Goal: Task Accomplishment & Management: Manage account settings

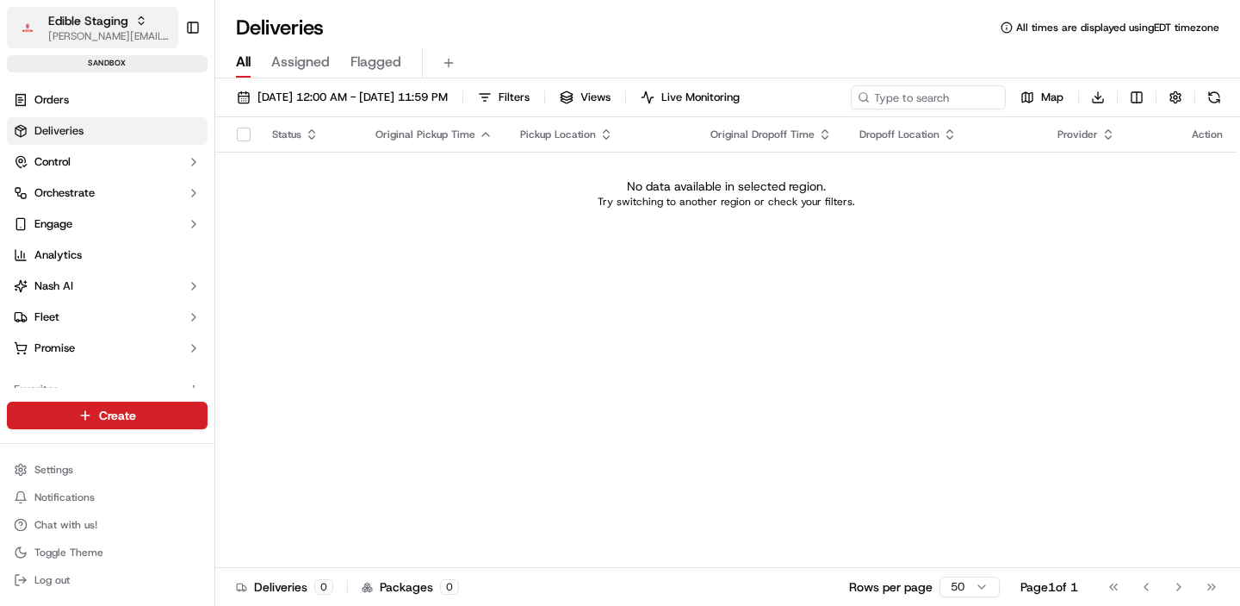
click at [97, 29] on span "[PERSON_NAME][EMAIL_ADDRESS][DOMAIN_NAME]" at bounding box center [109, 36] width 123 height 14
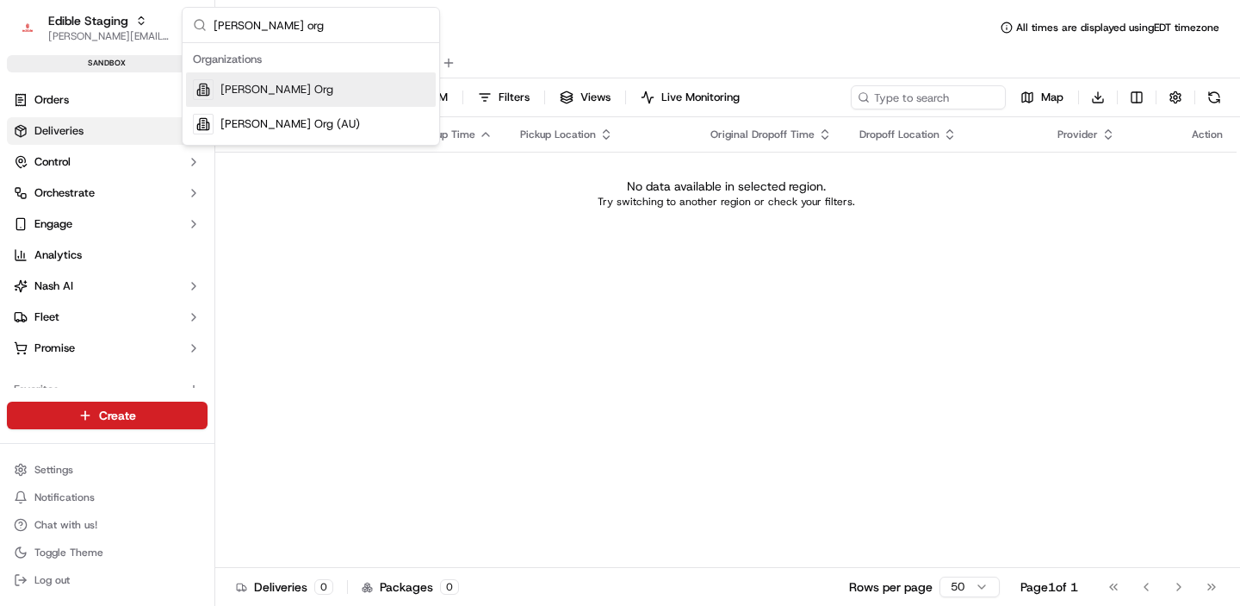
type input "nash org"
click at [315, 91] on div "[PERSON_NAME] Org" at bounding box center [311, 89] width 250 height 34
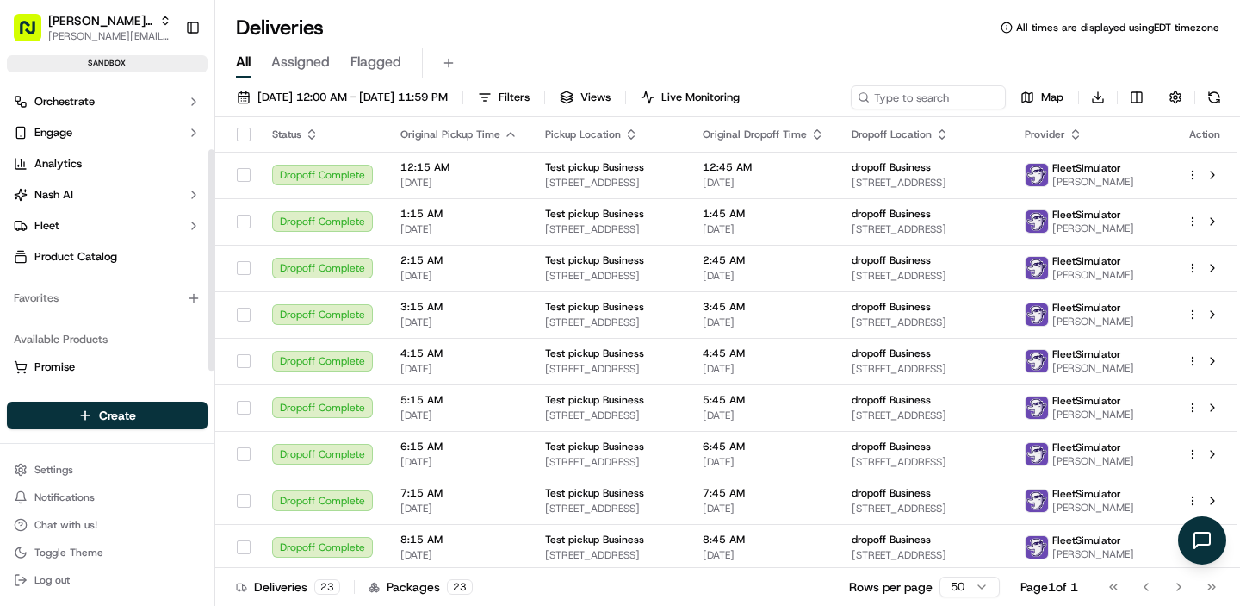
scroll to position [121, 0]
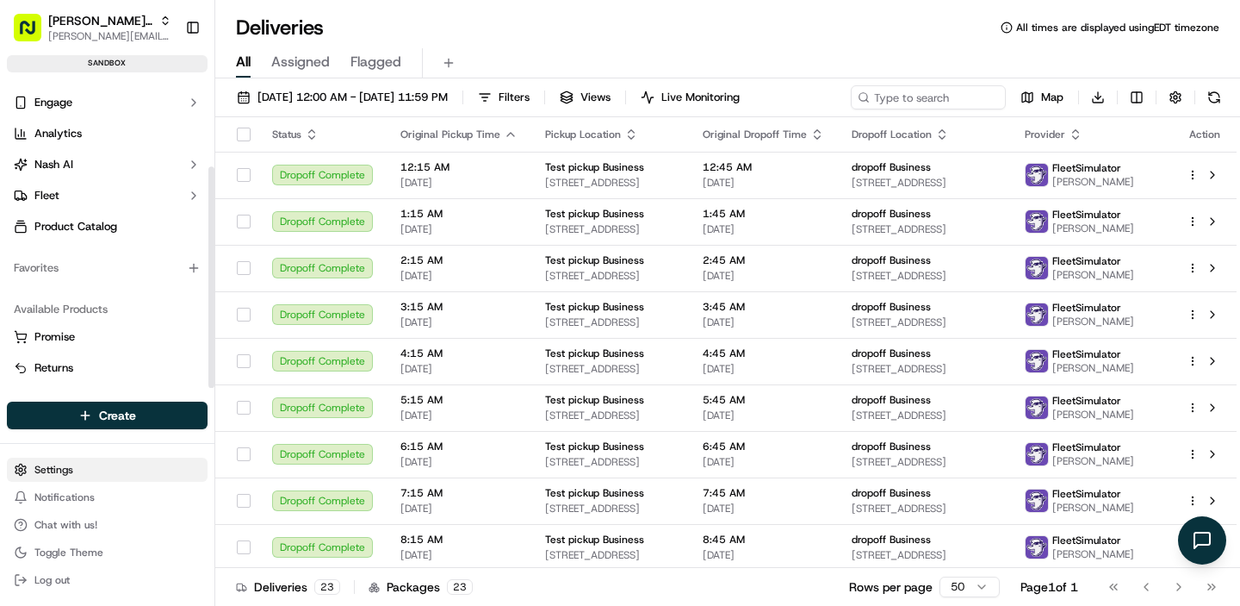
click at [68, 470] on html "Nash Org jake@usenash.com Toggle Sidebar sandbox Orders Deliveries Control Orch…" at bounding box center [620, 303] width 1240 height 606
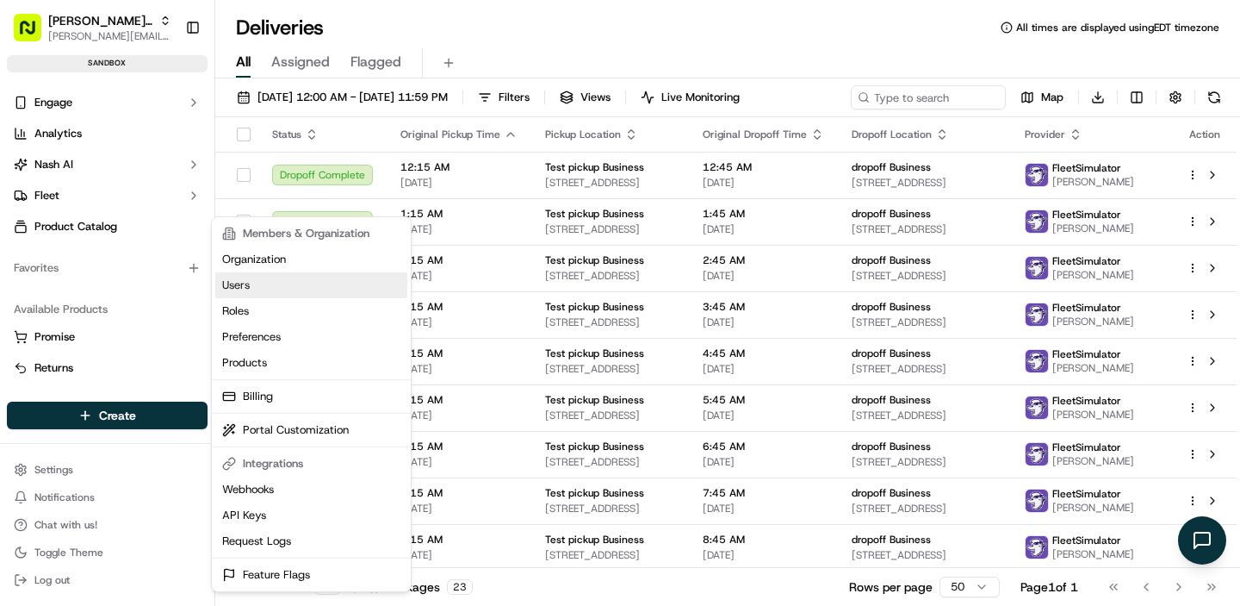
click at [277, 284] on link "Users" at bounding box center [311, 285] width 192 height 26
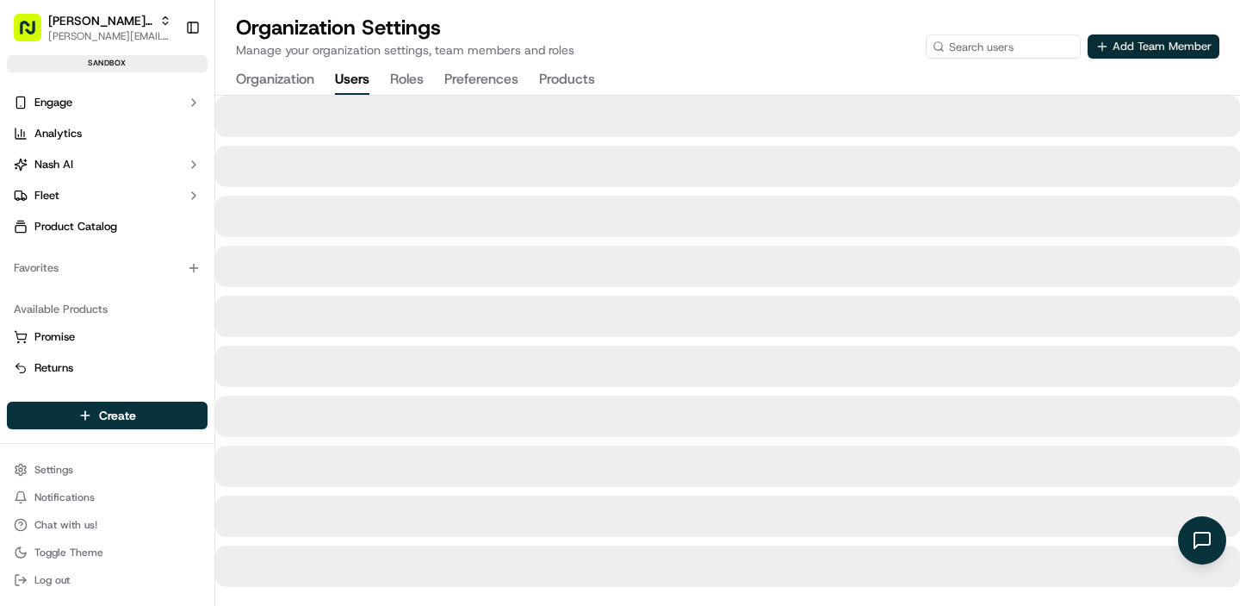
click at [1158, 50] on button "Add Team Member" at bounding box center [1154, 46] width 132 height 24
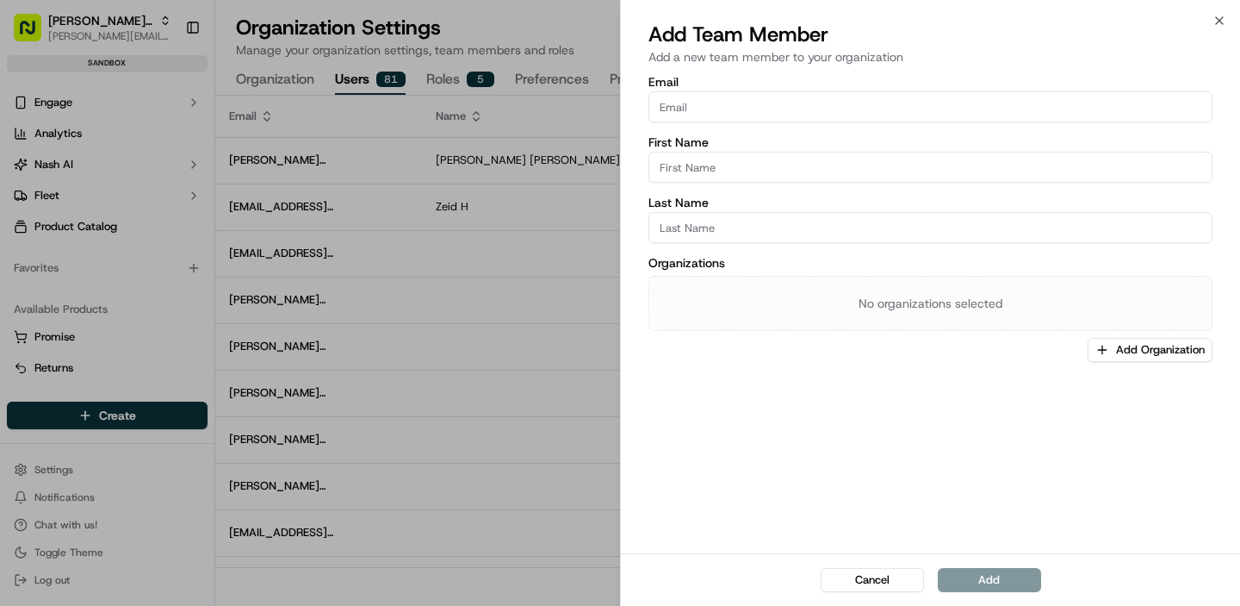
click at [746, 228] on input "Last Name" at bounding box center [931, 227] width 564 height 31
paste input "gordon@nash.ai"
type input "gordon@nash.ai"
click at [733, 221] on input "gordon@nash.ai" at bounding box center [931, 227] width 564 height 31
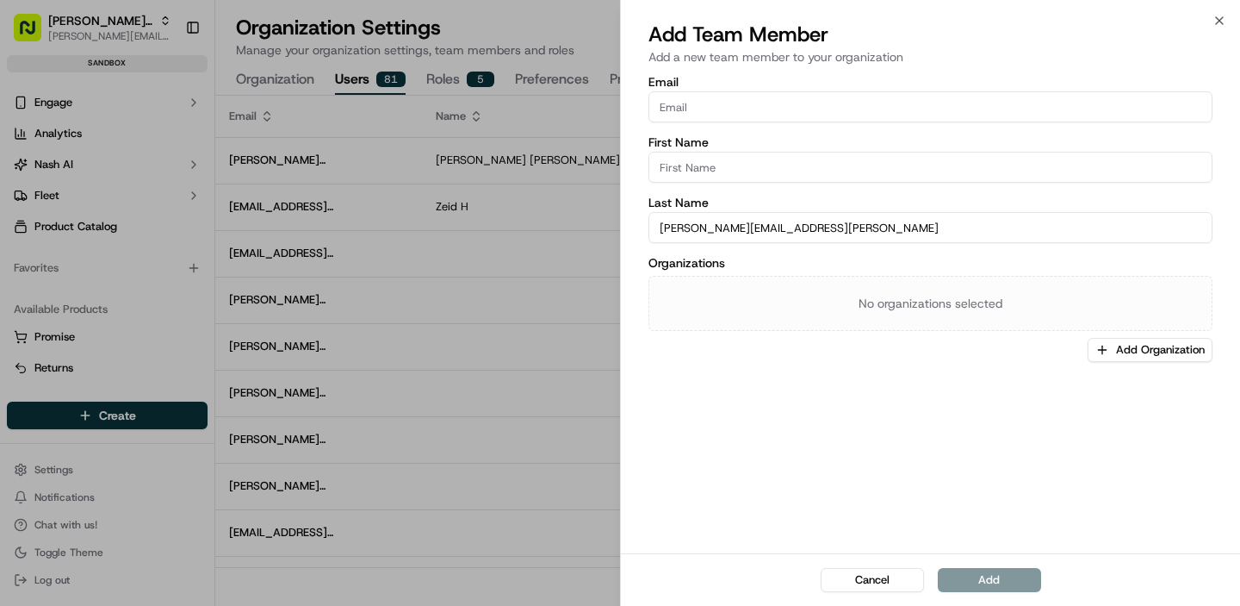
click at [733, 221] on input "gordon@nash.ai" at bounding box center [931, 227] width 564 height 31
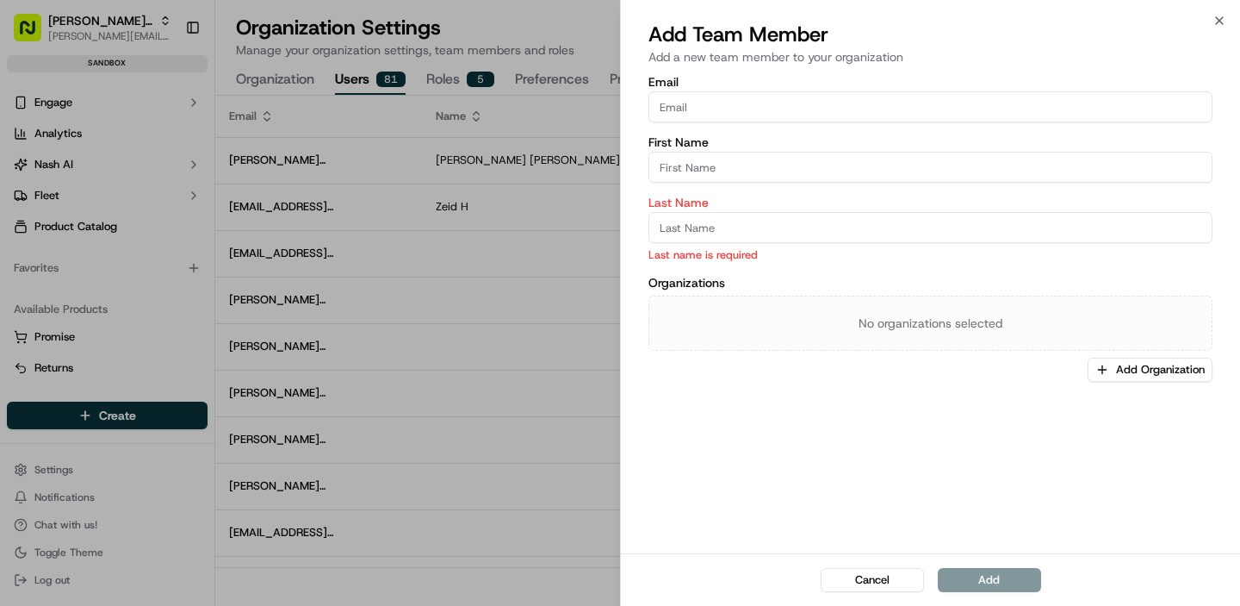
click at [734, 116] on input "Email" at bounding box center [931, 106] width 564 height 31
paste input "gordon@nash.ai"
type input "gordon@nash.ai"
click at [722, 159] on input "First Name" at bounding box center [931, 167] width 564 height 31
type input "Gordon"
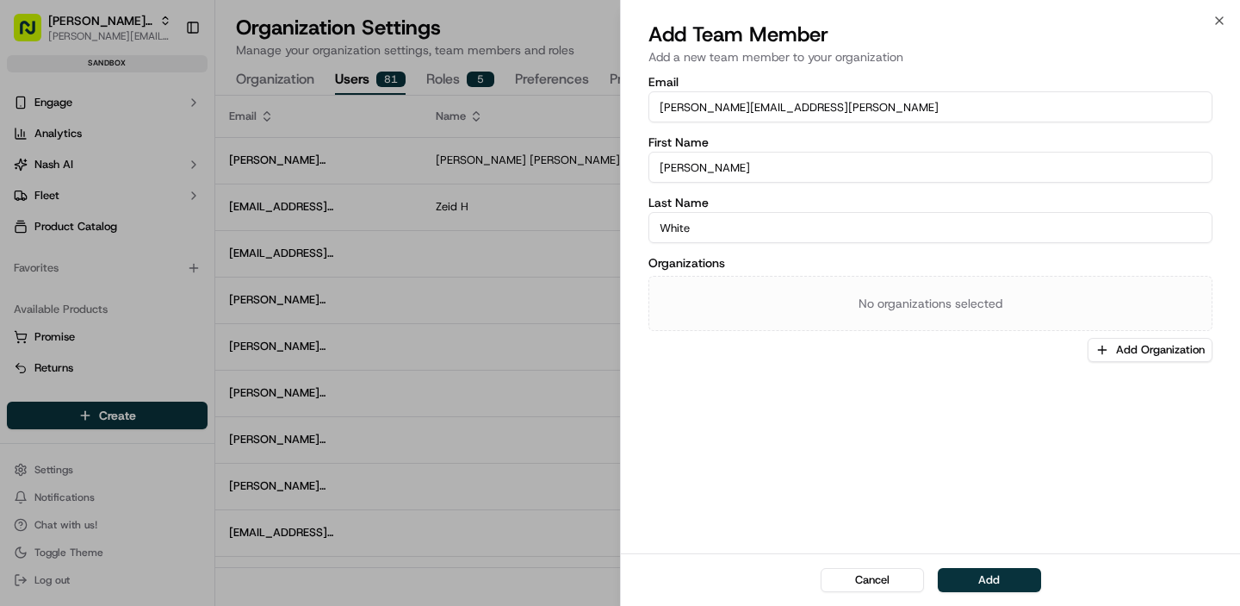
type input "White"
click at [1112, 347] on button "Add Organization" at bounding box center [1150, 350] width 125 height 24
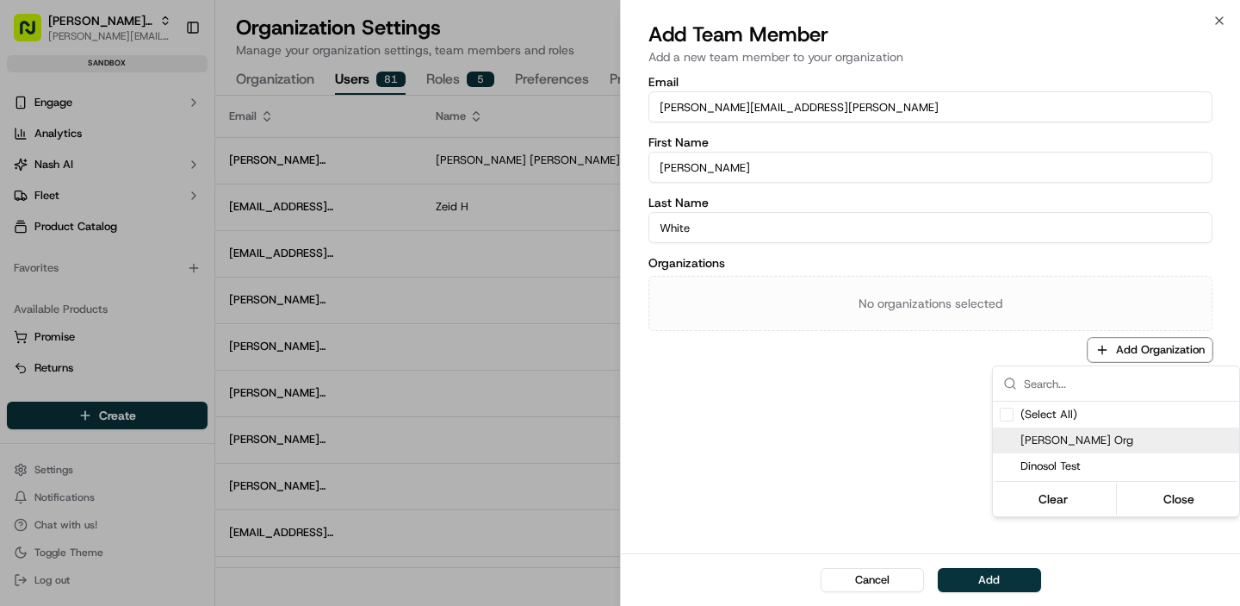
click at [1067, 439] on span "Nash Org" at bounding box center [1127, 440] width 212 height 16
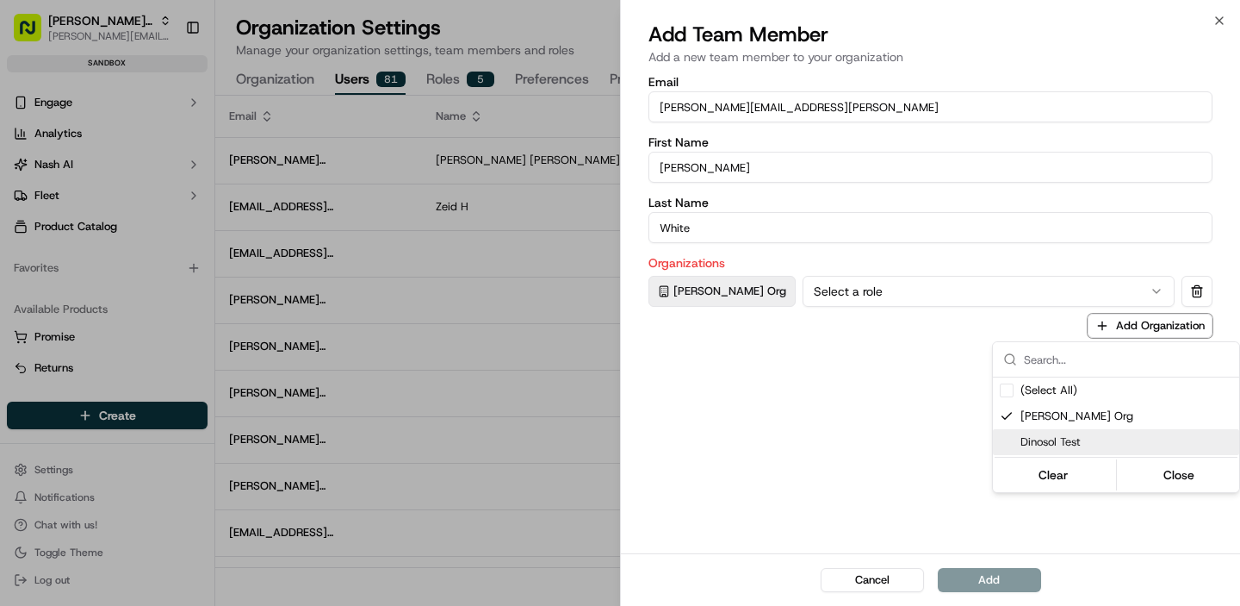
click at [816, 295] on div at bounding box center [620, 303] width 1240 height 606
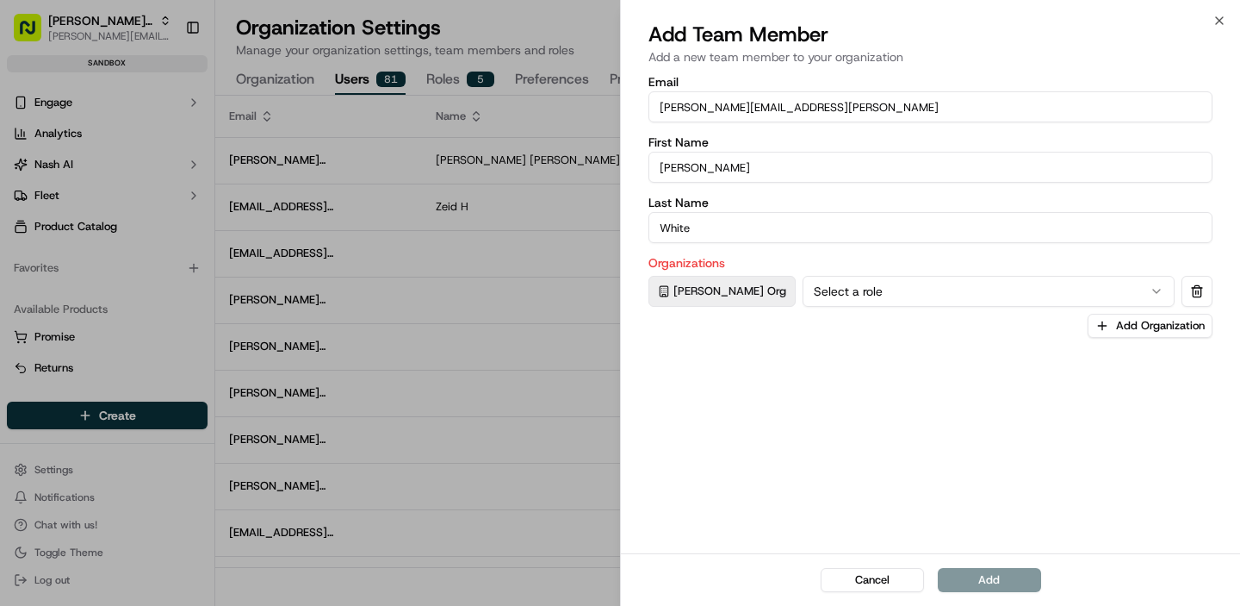
click at [816, 295] on button "Select a role" at bounding box center [989, 291] width 372 height 31
click at [988, 581] on button "Add" at bounding box center [989, 580] width 103 height 24
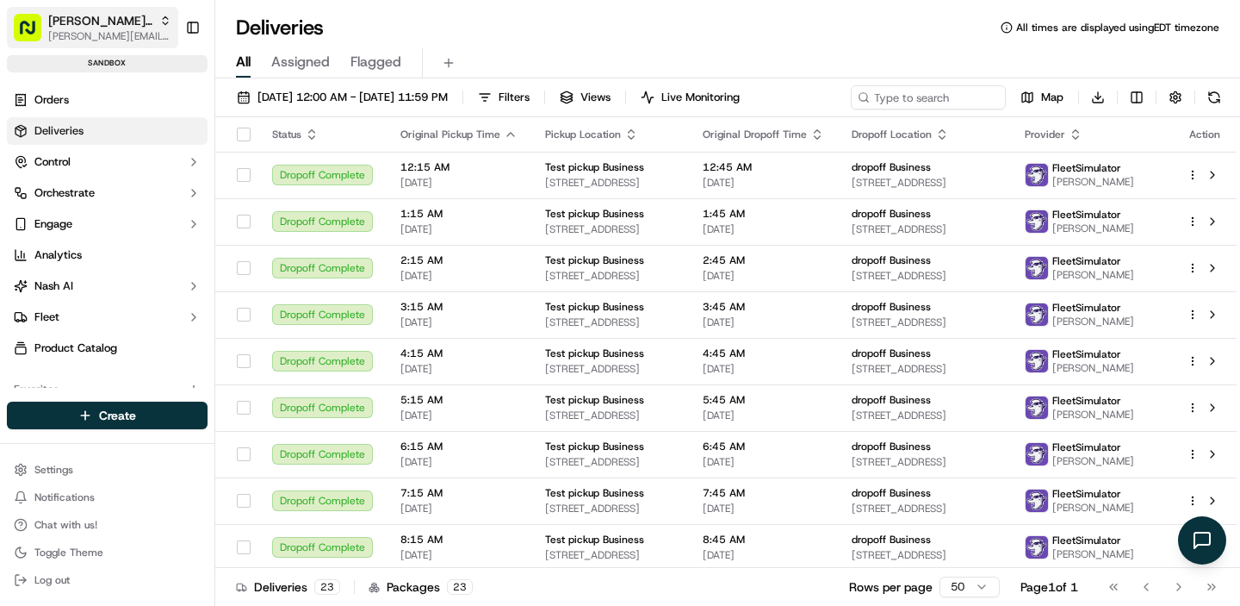
click at [103, 35] on span "[PERSON_NAME][EMAIL_ADDRESS][DOMAIN_NAME]" at bounding box center [109, 36] width 123 height 14
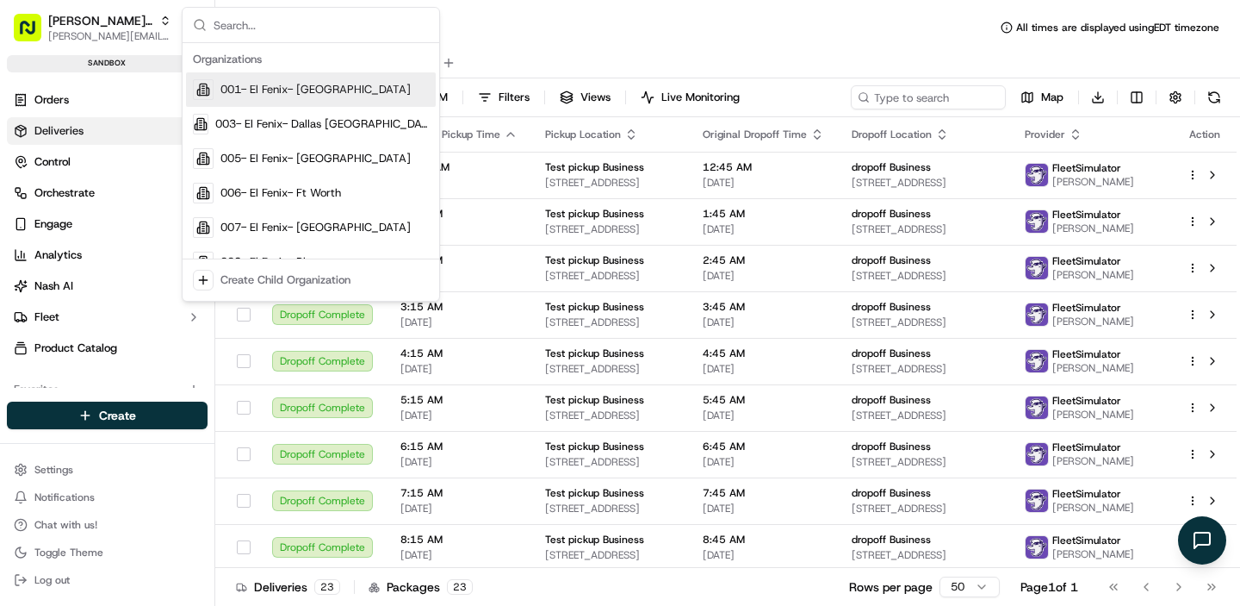
click at [566, 46] on div "All Assigned Flagged" at bounding box center [727, 59] width 1025 height 37
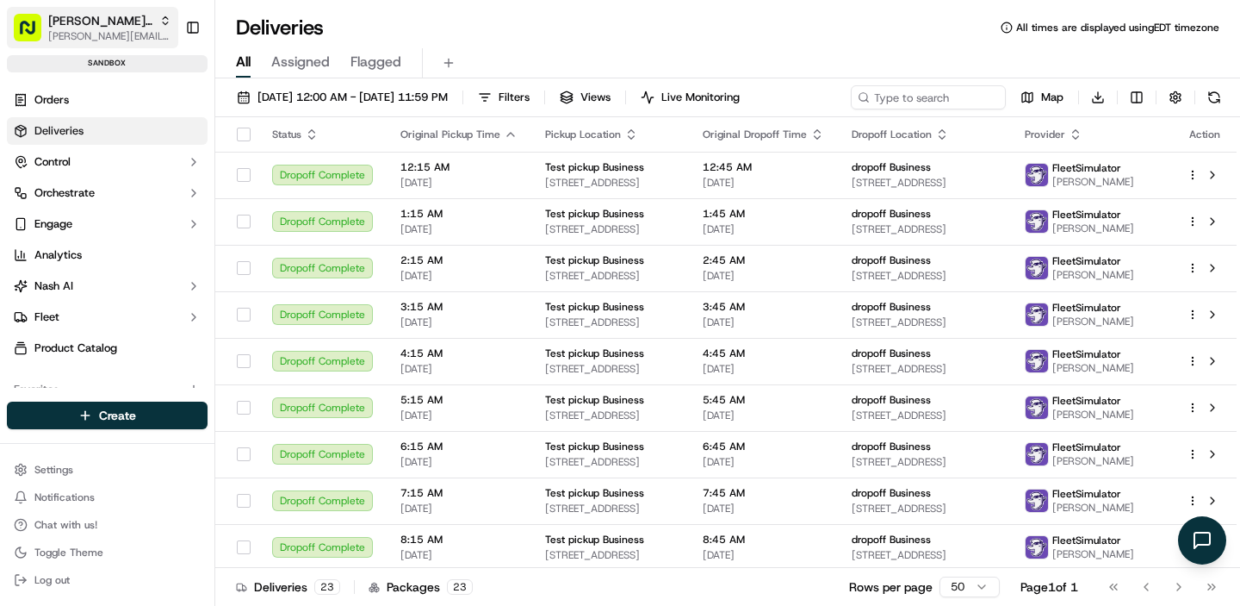
click at [128, 27] on div "Nash Org" at bounding box center [109, 20] width 123 height 17
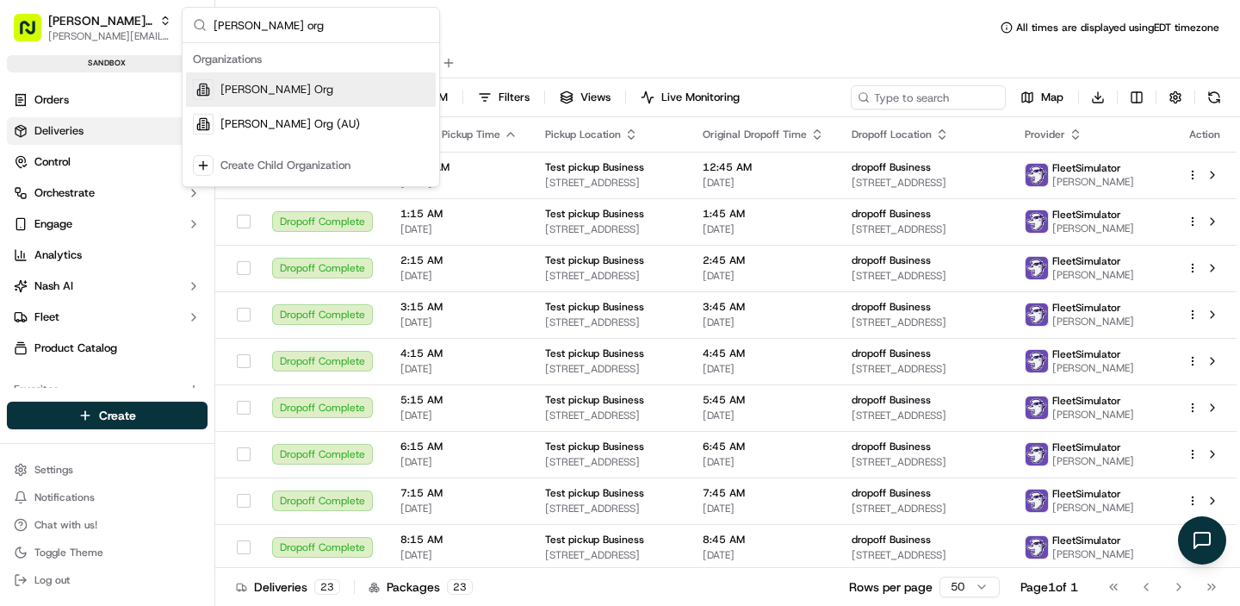
type input "nash org"
click at [258, 88] on span "Nash Org" at bounding box center [277, 90] width 113 height 16
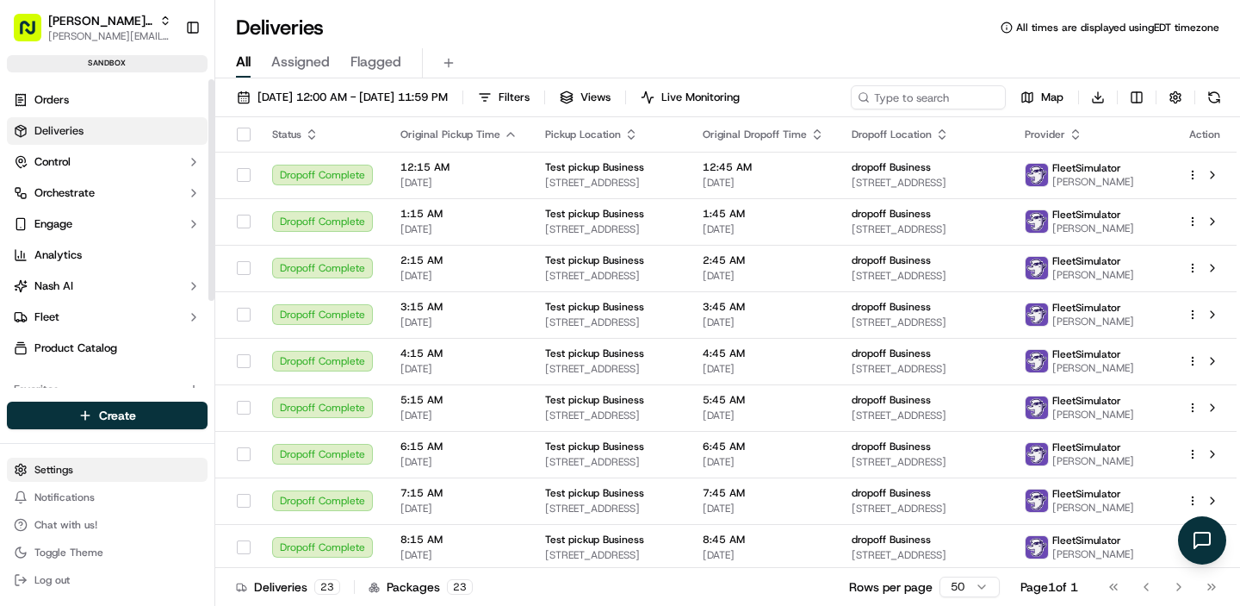
click at [80, 469] on html "Nash Org jake@usenash.com Toggle Sidebar sandbox Orders Deliveries Control Orch…" at bounding box center [620, 303] width 1240 height 606
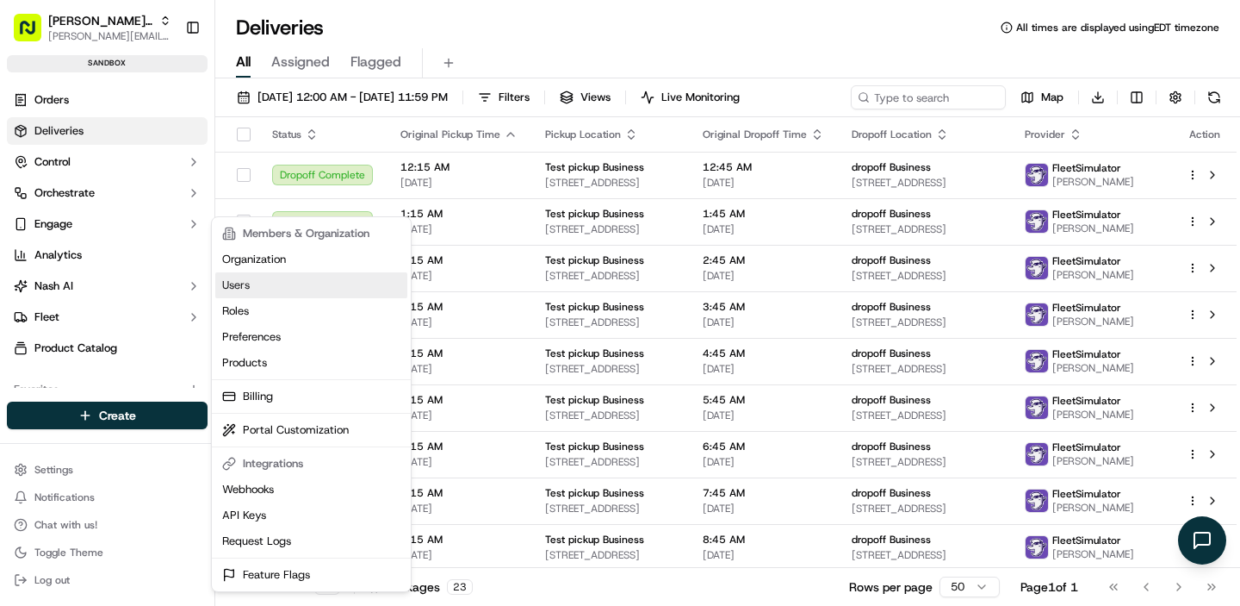
click at [281, 276] on link "Users" at bounding box center [311, 285] width 192 height 26
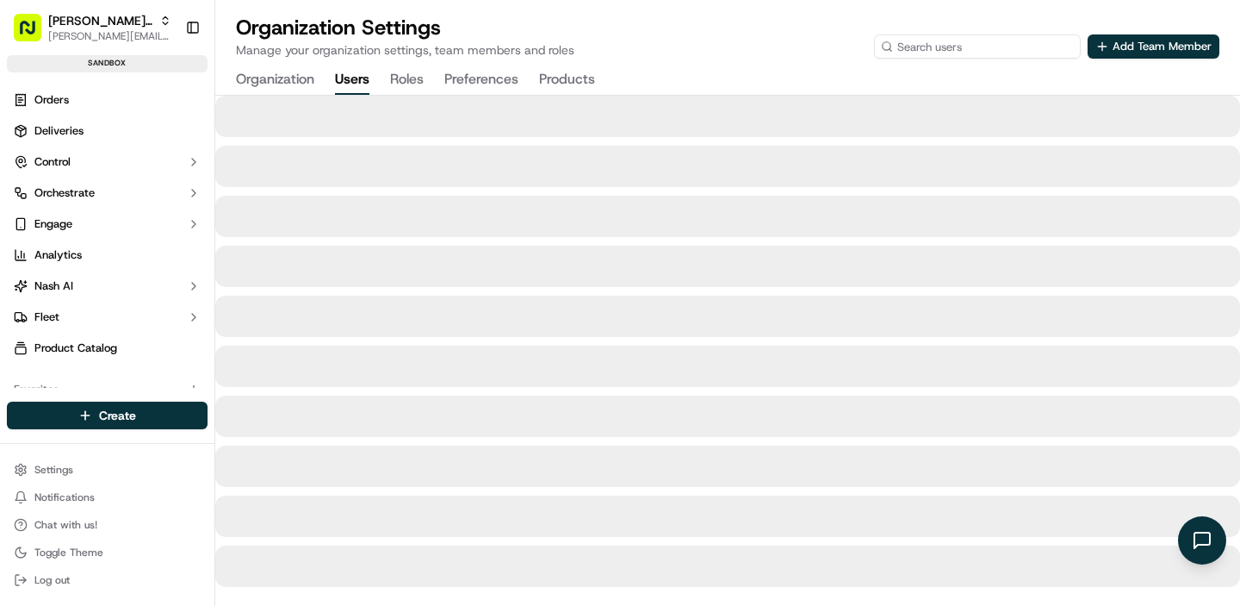
click at [1014, 44] on input at bounding box center [977, 46] width 207 height 24
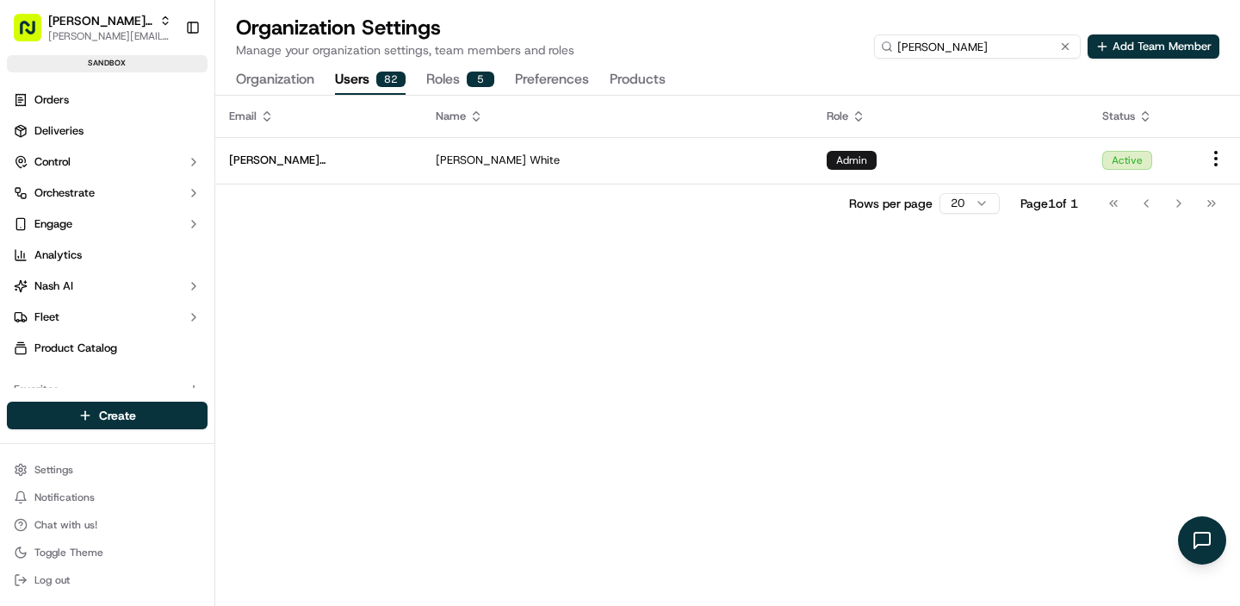
type input "gordon"
